Goal: Find specific page/section: Find specific page/section

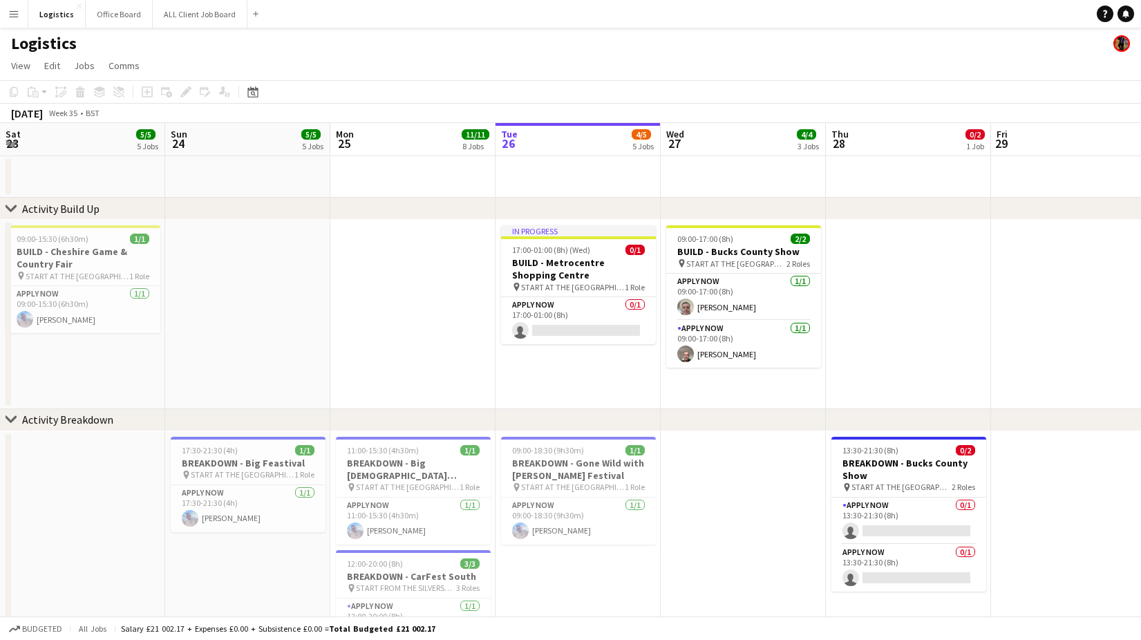
scroll to position [0, 330]
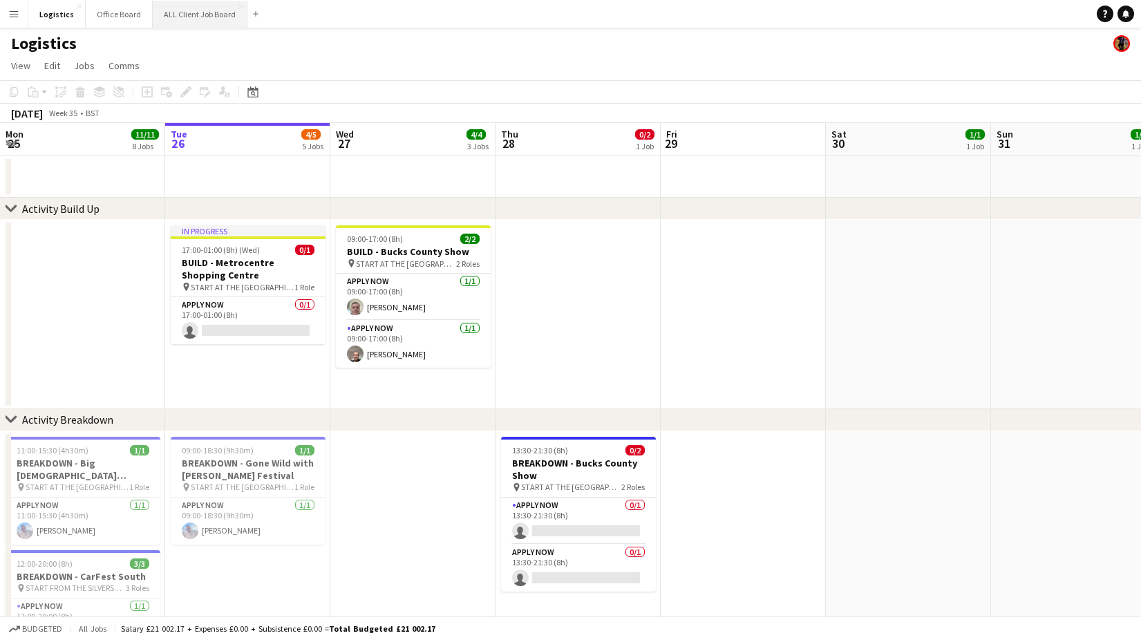
click at [190, 16] on button "ALL Client Job Board Close" at bounding box center [200, 14] width 95 height 27
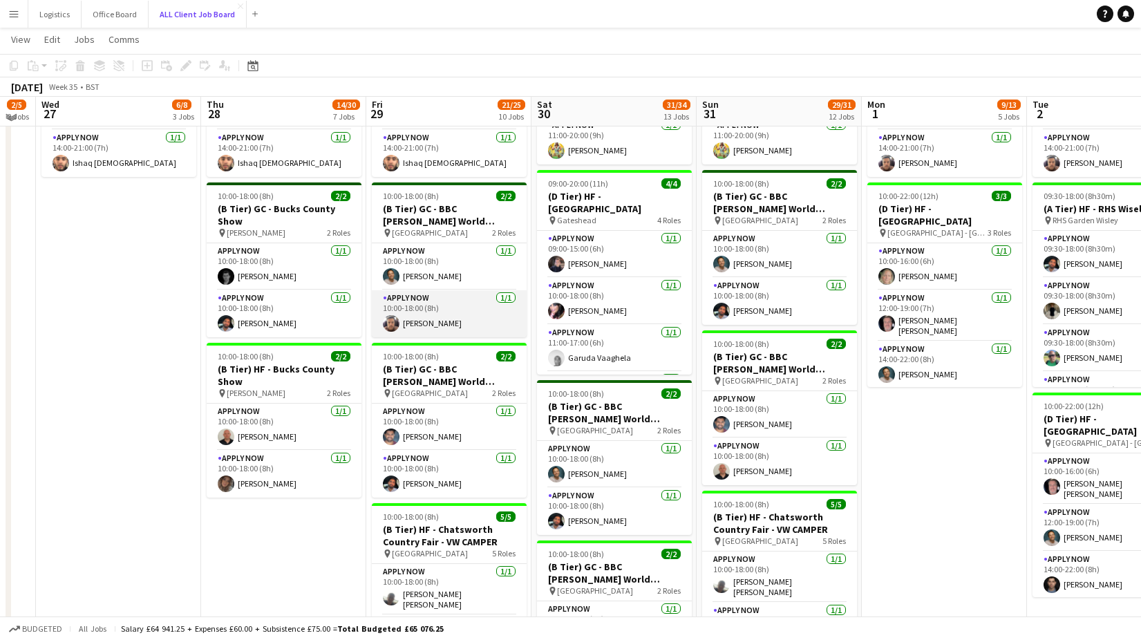
scroll to position [392, 0]
